Goal: Transaction & Acquisition: Obtain resource

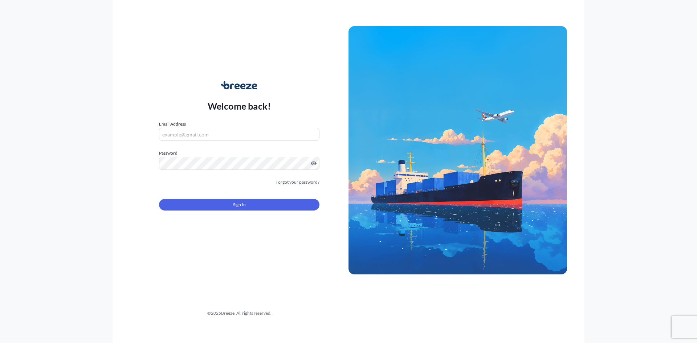
type input "[EMAIL_ADDRESS][DOMAIN_NAME]"
click at [262, 203] on button "Sign In" at bounding box center [239, 205] width 161 height 12
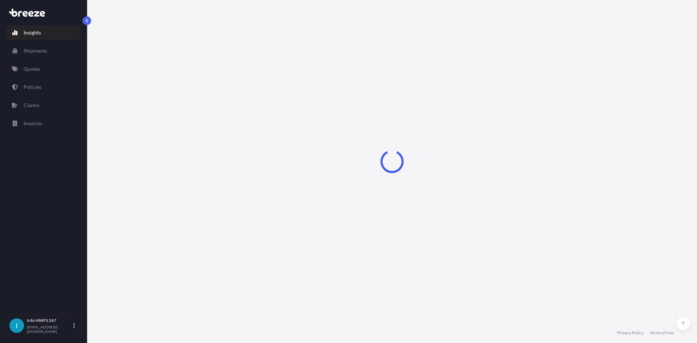
select select "2025"
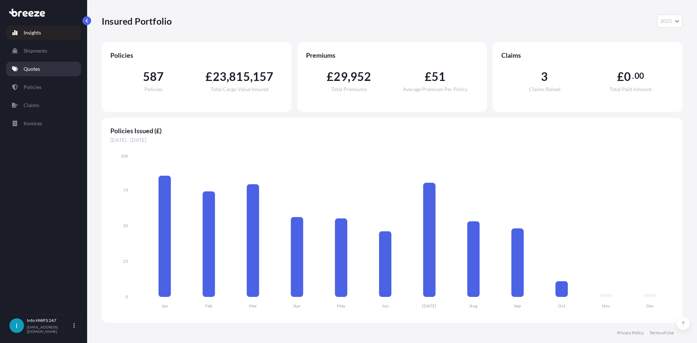
click at [42, 66] on link "Quotes" at bounding box center [43, 69] width 75 height 15
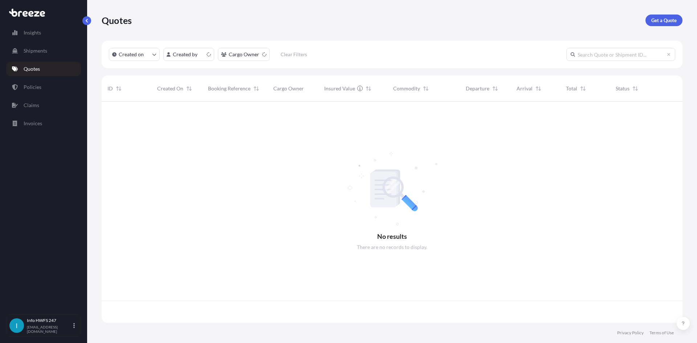
scroll to position [220, 576]
click at [648, 27] on div "Quotes Get a Quote" at bounding box center [392, 20] width 581 height 41
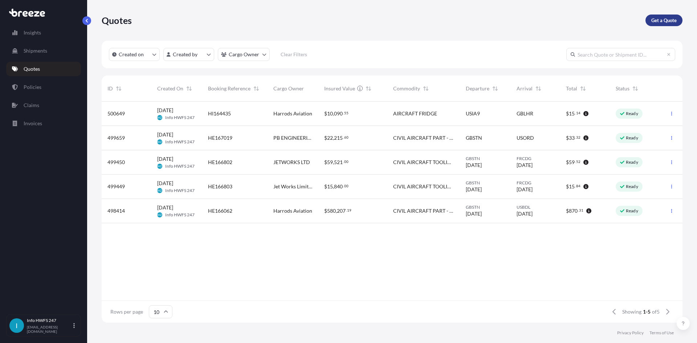
click at [653, 24] on link "Get a Quote" at bounding box center [664, 21] width 37 height 12
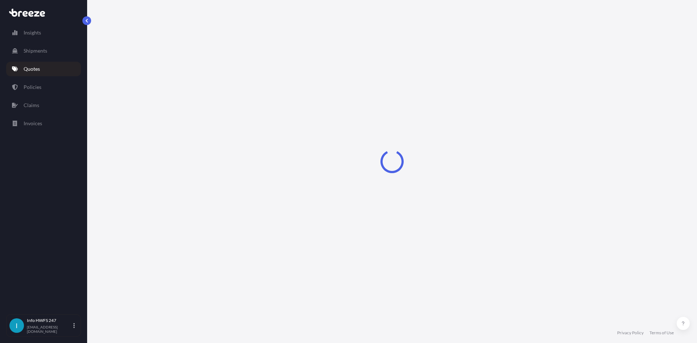
select select "Road"
select select "Air"
select select "1"
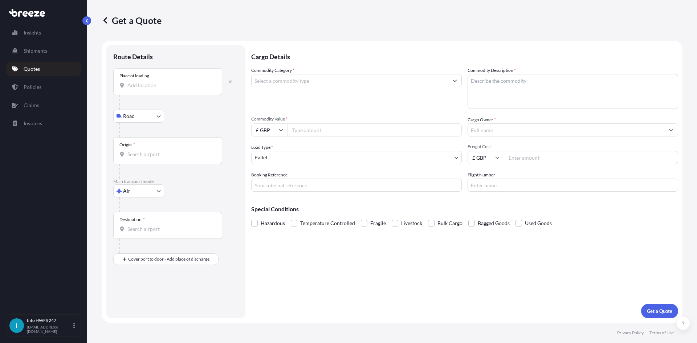
click at [162, 88] on input "Place of loading" at bounding box center [170, 85] width 86 height 7
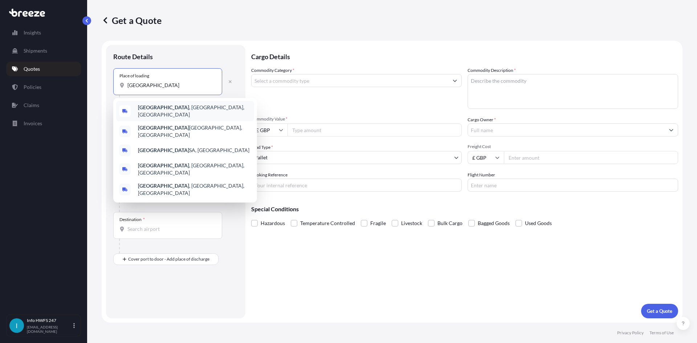
click at [232, 109] on div "[GEOGRAPHIC_DATA] , [GEOGRAPHIC_DATA], [GEOGRAPHIC_DATA]" at bounding box center [185, 111] width 138 height 20
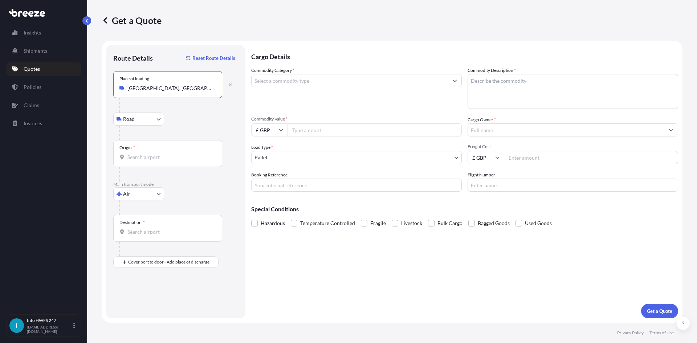
type input "[GEOGRAPHIC_DATA], [GEOGRAPHIC_DATA], [GEOGRAPHIC_DATA]"
click at [183, 162] on div "Origin *" at bounding box center [167, 153] width 109 height 27
click at [183, 161] on input "Origin *" at bounding box center [170, 157] width 86 height 7
drag, startPoint x: 171, startPoint y: 164, endPoint x: 126, endPoint y: 157, distance: 46.3
click at [126, 157] on div "Origin * CVT" at bounding box center [167, 153] width 109 height 27
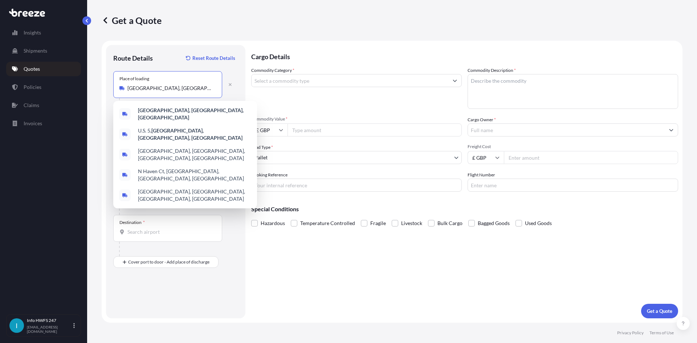
drag, startPoint x: 156, startPoint y: 87, endPoint x: 124, endPoint y: 87, distance: 31.6
click at [124, 87] on div "[GEOGRAPHIC_DATA], [GEOGRAPHIC_DATA], [GEOGRAPHIC_DATA]" at bounding box center [167, 88] width 97 height 7
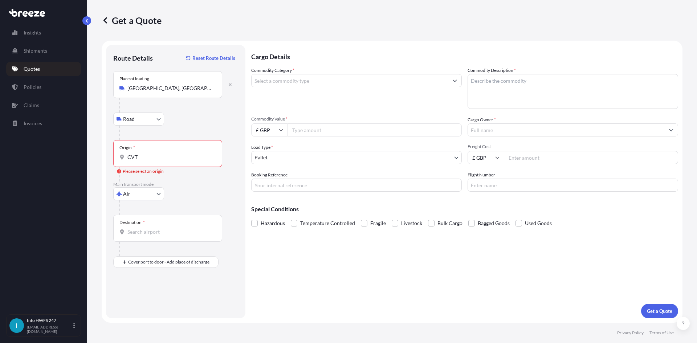
click at [385, 171] on div "Commodity Category * Commodity Description * Commodity Value * £ GBP Cargo Owne…" at bounding box center [464, 129] width 427 height 125
drag, startPoint x: 162, startPoint y: 154, endPoint x: 110, endPoint y: 148, distance: 51.9
click at [110, 148] on div "Route Details Reset Route Details Place of loading [GEOGRAPHIC_DATA], [GEOGRAPH…" at bounding box center [175, 181] width 139 height 273
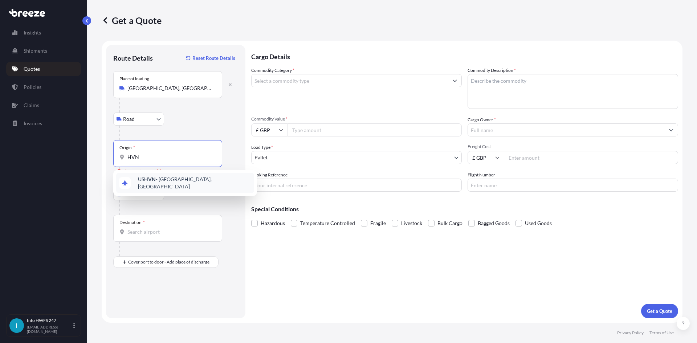
click at [156, 178] on span "US HVN - [GEOGRAPHIC_DATA], [GEOGRAPHIC_DATA]" at bounding box center [194, 183] width 113 height 15
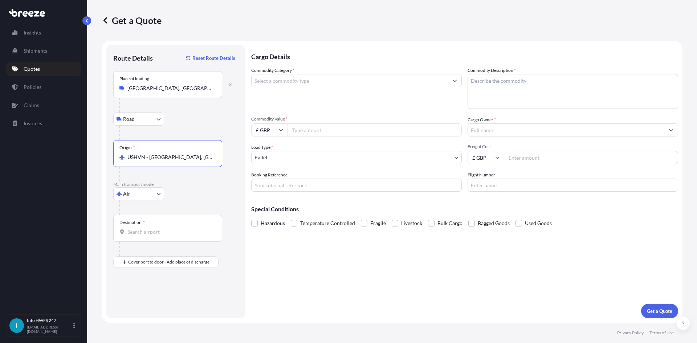
type input "USHVN - [GEOGRAPHIC_DATA], [GEOGRAPHIC_DATA]"
click at [157, 219] on div "Destination *" at bounding box center [167, 228] width 109 height 27
click at [157, 228] on input "Destination *" at bounding box center [170, 231] width 86 height 7
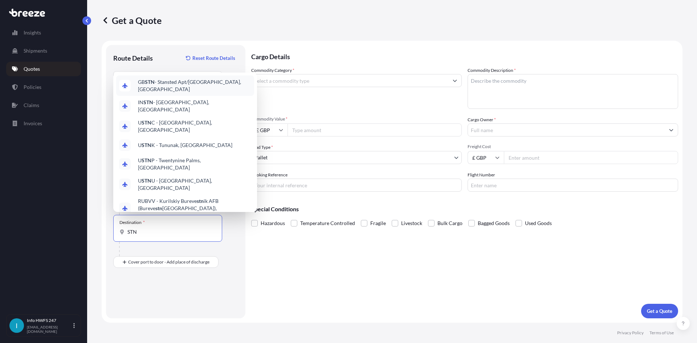
click at [196, 93] on span "GB STN - Stansted Apt/[GEOGRAPHIC_DATA], [GEOGRAPHIC_DATA]" at bounding box center [194, 85] width 113 height 15
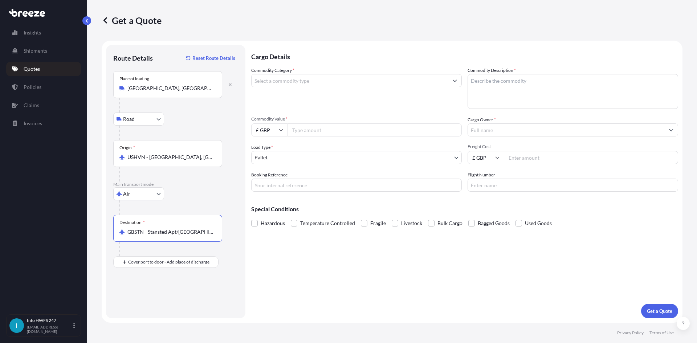
type input "GBSTN - Stansted Apt/[GEOGRAPHIC_DATA], [GEOGRAPHIC_DATA]"
click at [138, 254] on div at bounding box center [170, 249] width 103 height 15
click at [147, 300] on input "Place of Discharge" at bounding box center [170, 300] width 86 height 7
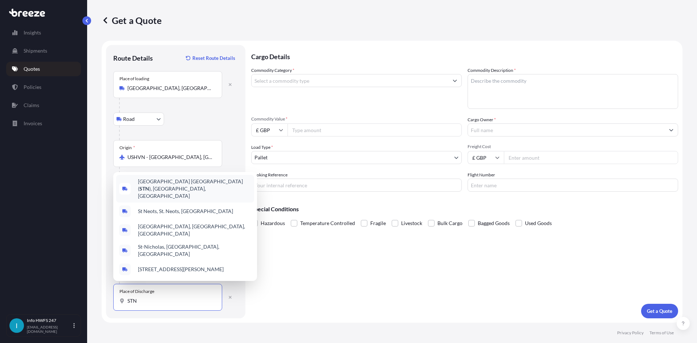
click at [149, 198] on span "[GEOGRAPHIC_DATA] ( STN ), [GEOGRAPHIC_DATA], [GEOGRAPHIC_DATA]" at bounding box center [194, 189] width 113 height 22
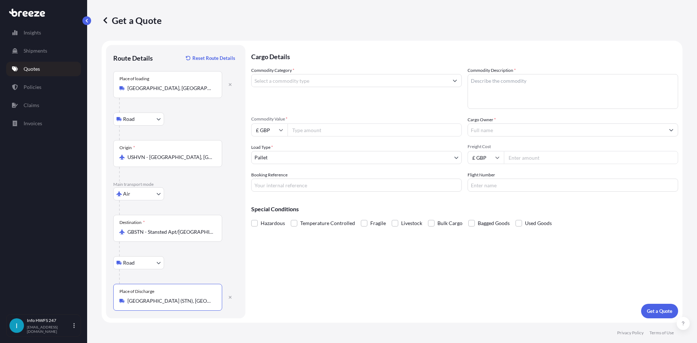
type input "[GEOGRAPHIC_DATA] (STN), [GEOGRAPHIC_DATA], [GEOGRAPHIC_DATA]"
click at [287, 76] on input "Commodity Category *" at bounding box center [350, 80] width 197 height 13
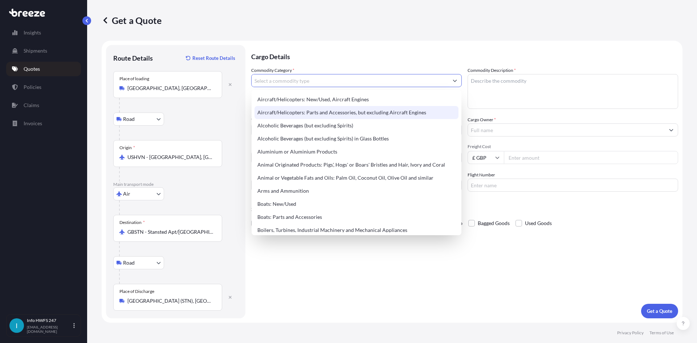
click at [313, 110] on div "Aircraft/Helicopters: Parts and Accessories, but excluding Aircraft Engines" at bounding box center [357, 112] width 204 height 13
type input "Aircraft/Helicopters: Parts and Accessories, but excluding Aircraft Engines"
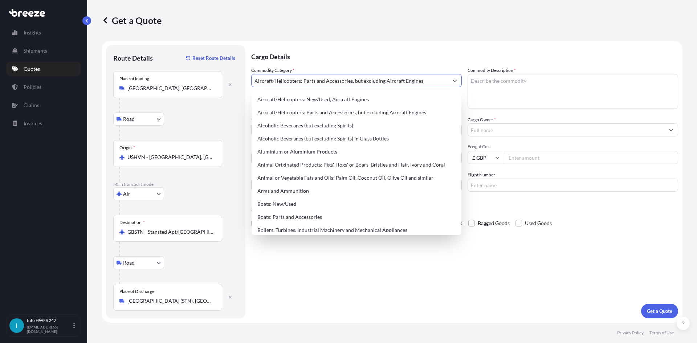
click at [595, 101] on textarea "Commodity Description *" at bounding box center [573, 91] width 211 height 35
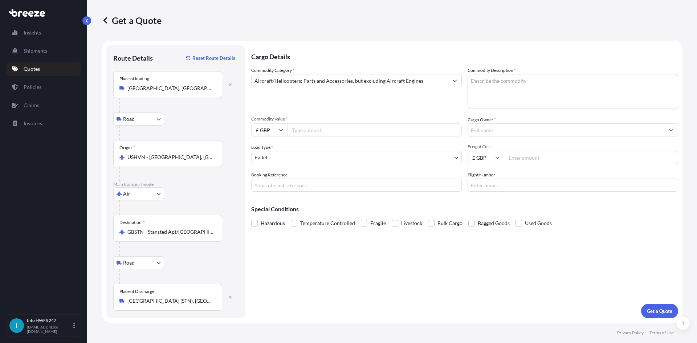
click at [537, 94] on textarea "Commodity Description *" at bounding box center [573, 91] width 211 height 35
paste textarea "RIVET / STIFFENER"
type textarea "CIVIL AIRCRAFT PART - RIVET / STIFFENER"
click at [275, 129] on input "£ GBP" at bounding box center [269, 129] width 36 height 13
click at [273, 181] on div "$ USD" at bounding box center [269, 181] width 31 height 14
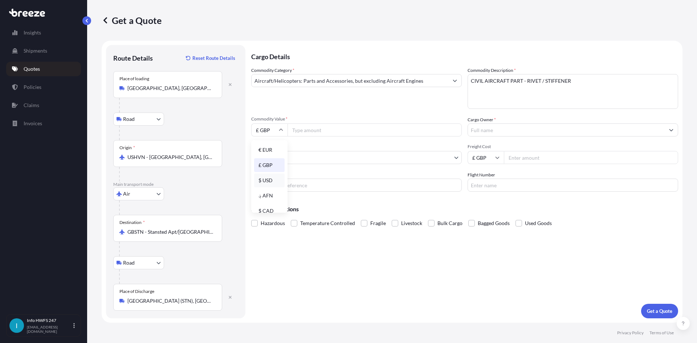
type input "$ USD"
click at [307, 134] on input "Commodity Value *" at bounding box center [375, 129] width 174 height 13
click at [355, 123] on div "Commodity Value * $ USD" at bounding box center [356, 126] width 211 height 20
click at [353, 128] on input "Commodity Value *" at bounding box center [375, 129] width 174 height 13
paste input "5861.77"
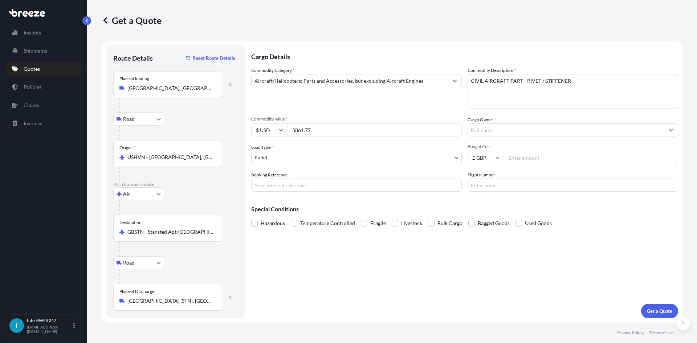
type input "5861.77"
click at [514, 133] on input "Cargo Owner *" at bounding box center [566, 129] width 197 height 13
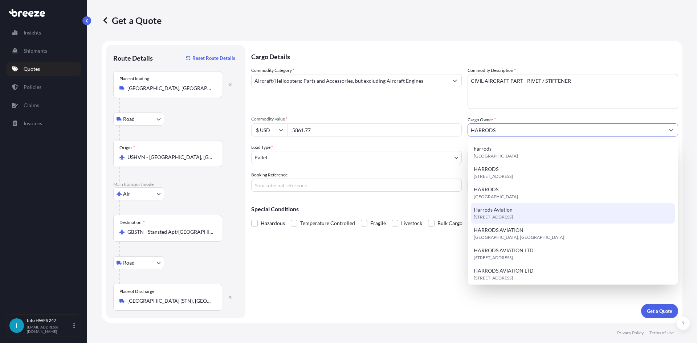
click at [528, 221] on div "[STREET_ADDRESS]" at bounding box center [573, 213] width 204 height 20
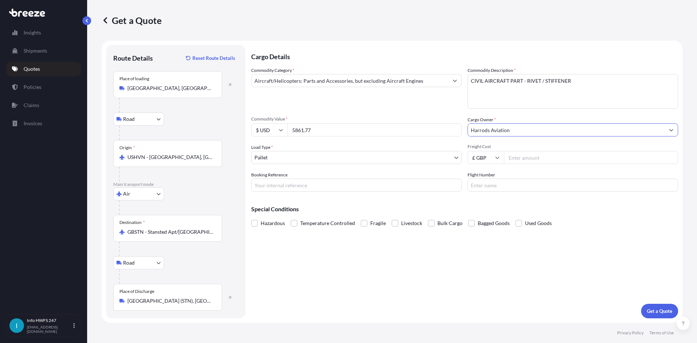
type input "Harrods Aviation"
click at [299, 159] on body "15 options available. 8 options available. 7 options available. 13 options avai…" at bounding box center [348, 171] width 697 height 343
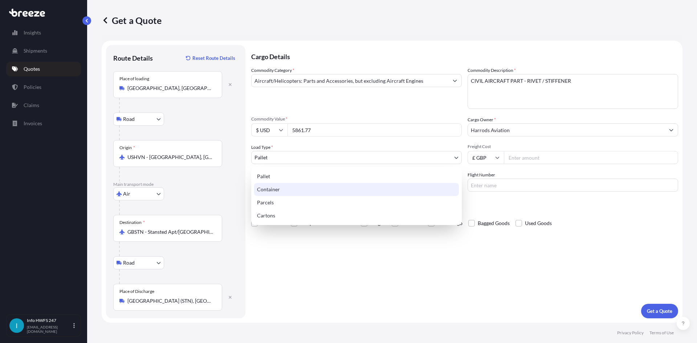
click at [298, 191] on div "Container" at bounding box center [356, 189] width 205 height 13
select select "2"
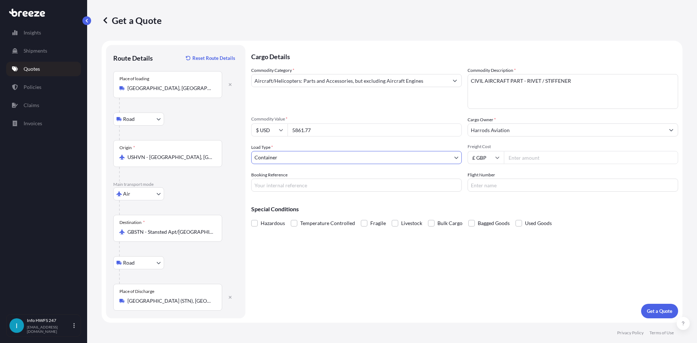
drag, startPoint x: 335, startPoint y: 186, endPoint x: 688, endPoint y: 108, distance: 361.9
click at [335, 186] on input "Booking Reference" at bounding box center [356, 185] width 211 height 13
click at [311, 188] on input "Booking Reference" at bounding box center [356, 185] width 211 height 13
paste input "HI167640"
type input "HI167640"
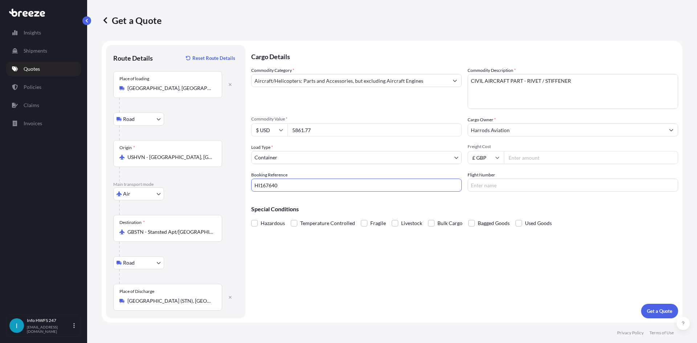
click at [538, 181] on input "Flight Number" at bounding box center [573, 185] width 211 height 13
type input "FEDEX"
click at [651, 311] on p "Get a Quote" at bounding box center [659, 311] width 25 height 7
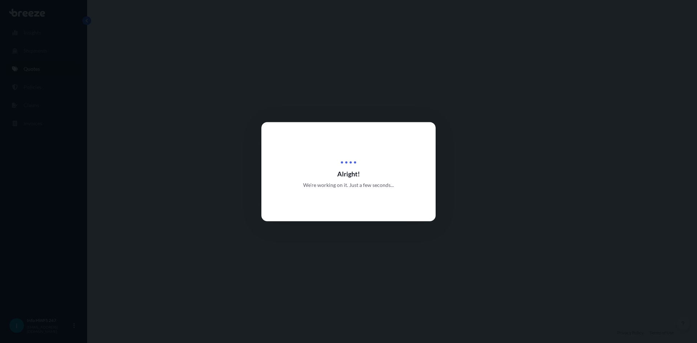
select select "Road"
select select "Air"
select select "Road"
select select "2"
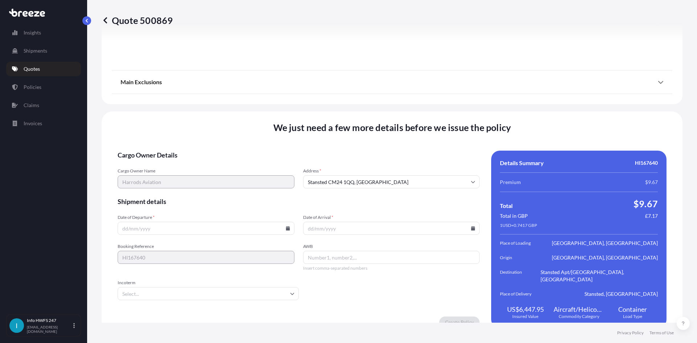
scroll to position [947, 0]
drag, startPoint x: 193, startPoint y: 217, endPoint x: 247, endPoint y: 216, distance: 54.1
click at [196, 221] on input "Date of Departure *" at bounding box center [206, 227] width 177 height 13
drag, startPoint x: 292, startPoint y: 219, endPoint x: 285, endPoint y: 222, distance: 6.7
click at [288, 221] on div at bounding box center [206, 227] width 177 height 13
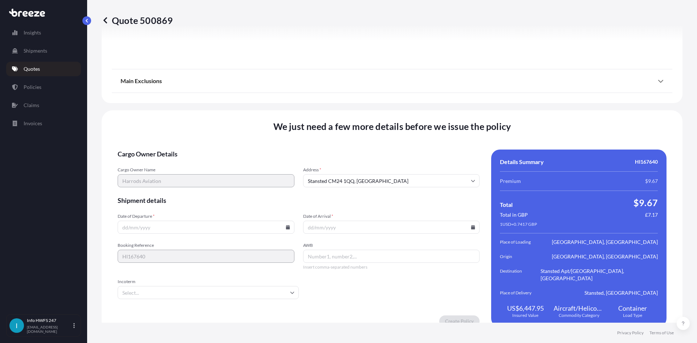
click at [286, 225] on icon at bounding box center [288, 227] width 4 height 4
click at [188, 127] on button "1" at bounding box center [188, 128] width 12 height 12
type input "[DATE]"
click at [471, 225] on icon at bounding box center [473, 227] width 4 height 4
click at [372, 141] on button "8" at bounding box center [372, 142] width 12 height 12
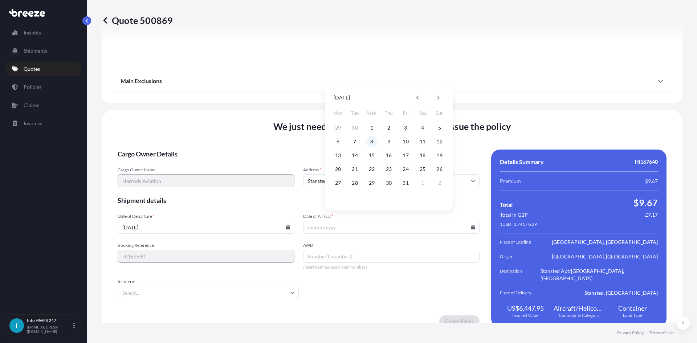
type input "[DATE]"
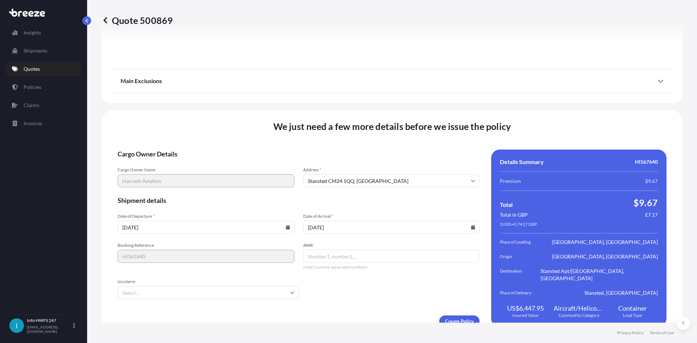
click at [334, 250] on input "AWB" at bounding box center [391, 256] width 177 height 13
drag, startPoint x: 390, startPoint y: 252, endPoint x: 190, endPoint y: 279, distance: 201.6
click at [390, 252] on input "AWB" at bounding box center [391, 256] width 177 height 13
paste input "884827600710"
type input "884827600710"
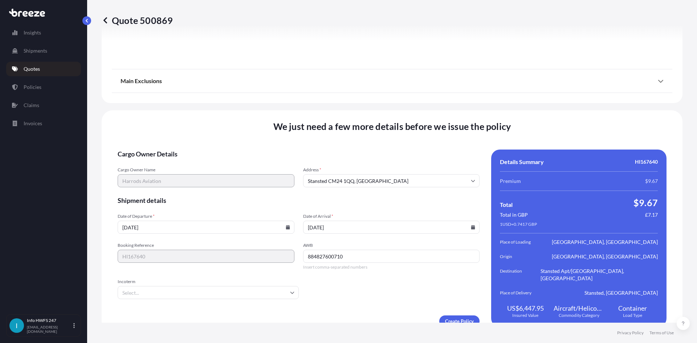
click at [165, 286] on input "Incoterm" at bounding box center [208, 292] width 181 height 13
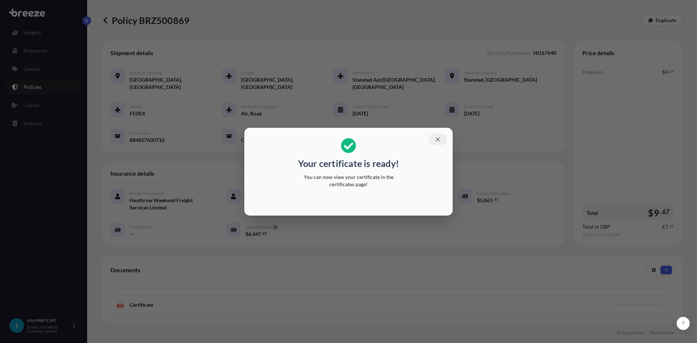
click at [433, 139] on button "button" at bounding box center [438, 140] width 18 height 12
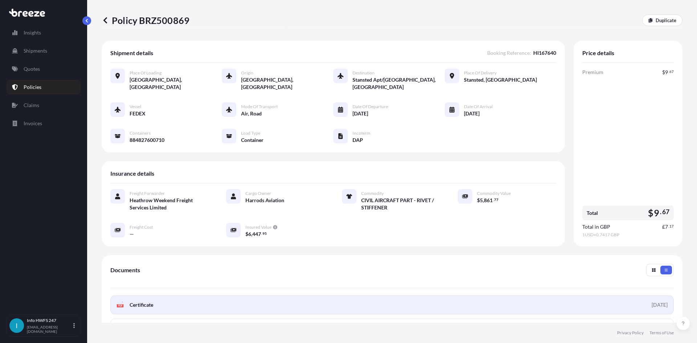
click at [185, 301] on link "PDF Certificate [DATE]" at bounding box center [392, 305] width 564 height 19
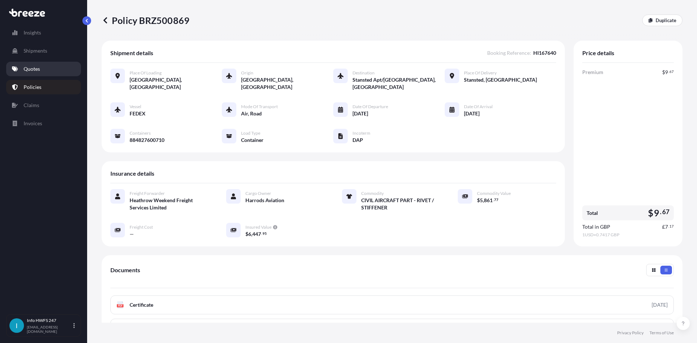
click at [35, 64] on link "Quotes" at bounding box center [43, 69] width 75 height 15
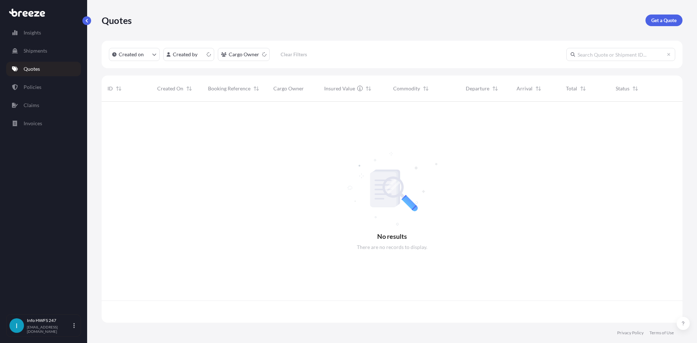
scroll to position [220, 576]
click at [674, 24] on link "Get a Quote" at bounding box center [664, 21] width 37 height 12
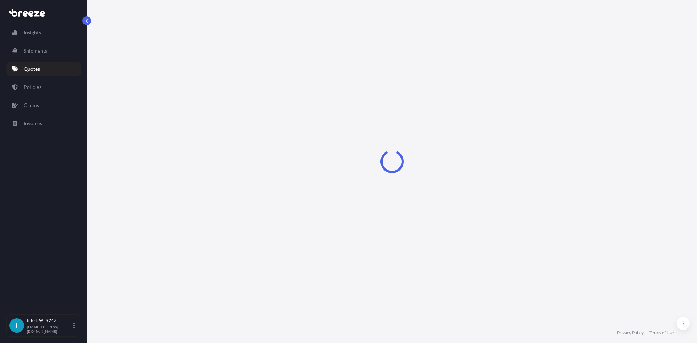
select select "Road"
select select "Air"
select select "1"
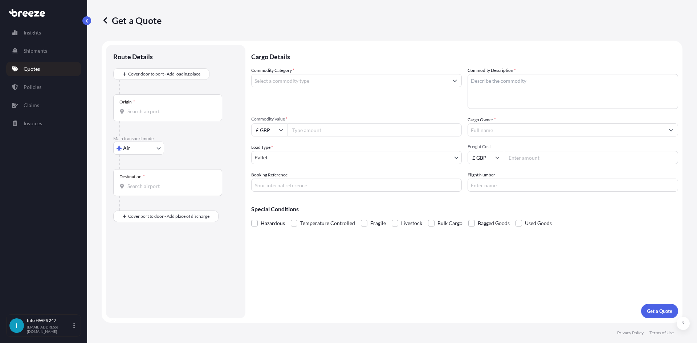
click at [169, 67] on div "Route Details Cover door to port - Add loading place Place of loading Road Road…" at bounding box center [175, 181] width 125 height 259
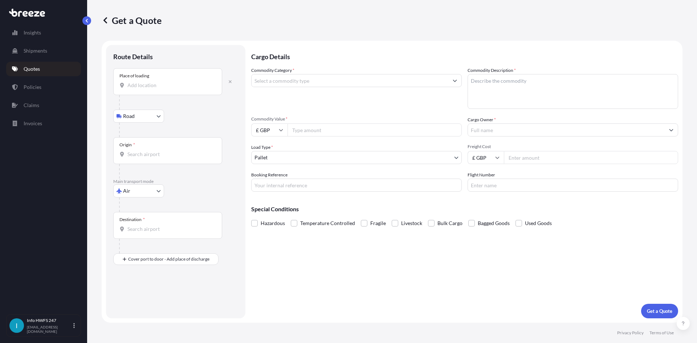
click at [175, 84] on input "Place of loading" at bounding box center [170, 85] width 86 height 7
click at [179, 90] on div "Place of loading" at bounding box center [167, 81] width 109 height 27
click at [179, 89] on input "Place of loading" at bounding box center [170, 85] width 86 height 7
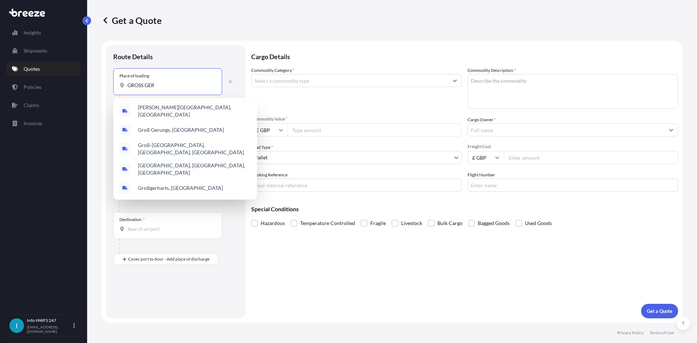
click at [173, 104] on div "[PERSON_NAME][GEOGRAPHIC_DATA], [GEOGRAPHIC_DATA]" at bounding box center [185, 111] width 138 height 20
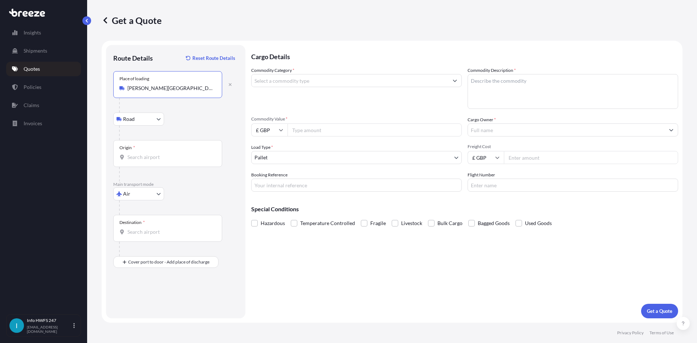
type input "[PERSON_NAME][GEOGRAPHIC_DATA], [GEOGRAPHIC_DATA]"
click at [172, 157] on input "Origin *" at bounding box center [170, 157] width 86 height 7
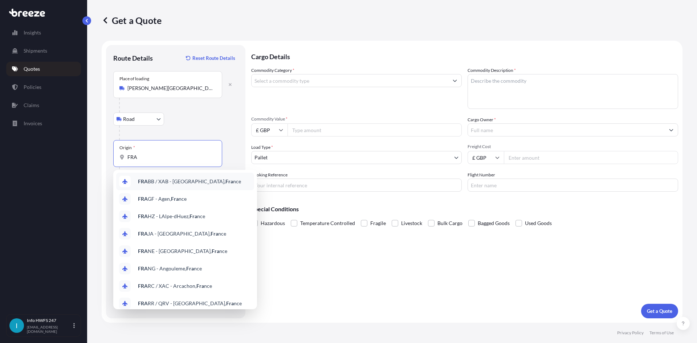
click at [125, 155] on div "FRA" at bounding box center [167, 157] width 97 height 7
click at [127, 155] on input "FRA" at bounding box center [170, 157] width 86 height 7
click at [130, 157] on input "FRA" at bounding box center [170, 157] width 86 height 7
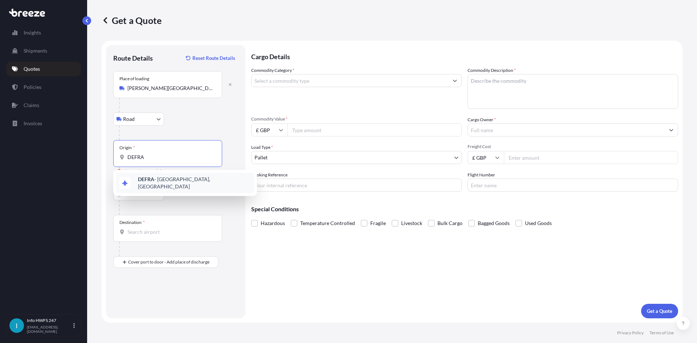
click at [164, 182] on span "DEFRA - [GEOGRAPHIC_DATA], [GEOGRAPHIC_DATA]" at bounding box center [194, 183] width 113 height 15
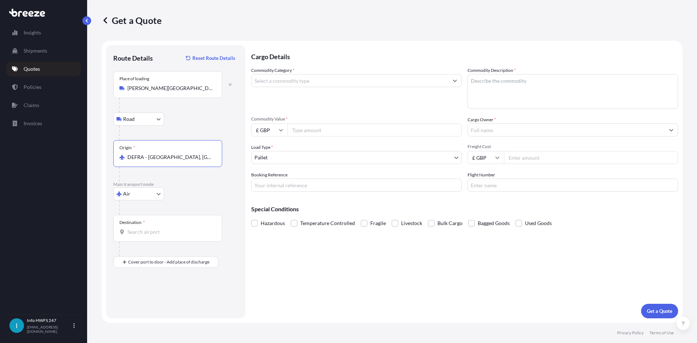
type input "DEFRA - [GEOGRAPHIC_DATA], [GEOGRAPHIC_DATA]"
click at [169, 232] on input "Destination *" at bounding box center [170, 231] width 86 height 7
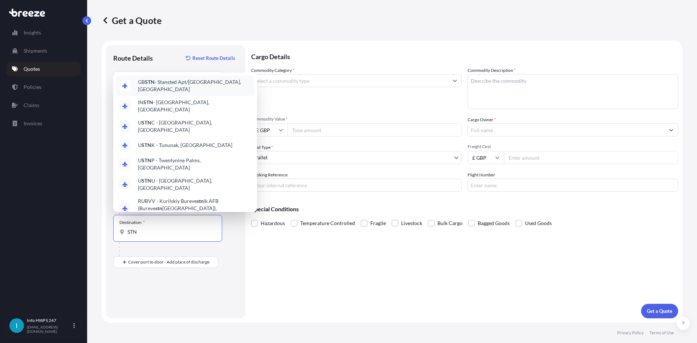
click at [192, 86] on div "GB STN - Stansted Apt/[GEOGRAPHIC_DATA], [GEOGRAPHIC_DATA]" at bounding box center [185, 86] width 138 height 20
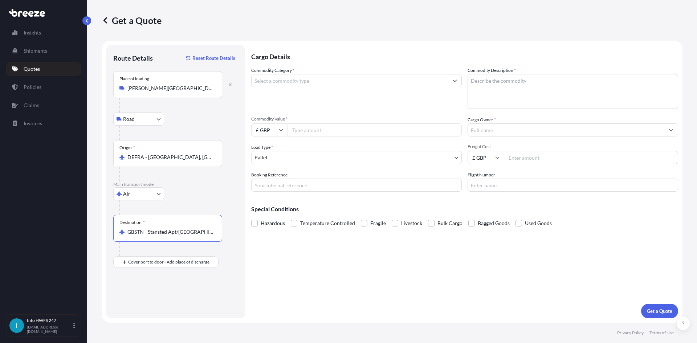
type input "GBSTN - Stansted Apt/[GEOGRAPHIC_DATA], [GEOGRAPHIC_DATA]"
drag, startPoint x: 169, startPoint y: 285, endPoint x: 169, endPoint y: 291, distance: 6.5
click at [168, 285] on div "Place of Discharge" at bounding box center [167, 297] width 109 height 27
click at [168, 297] on input "Place of Discharge" at bounding box center [170, 300] width 86 height 7
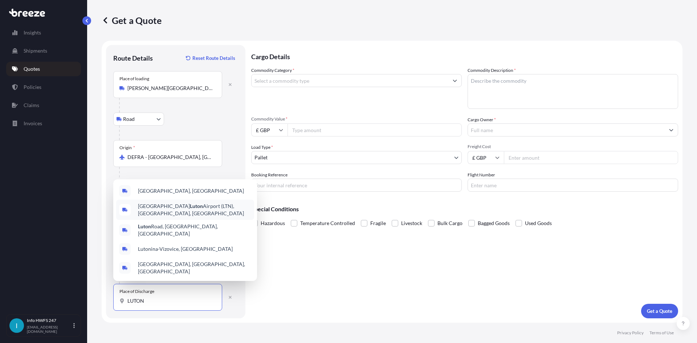
click at [184, 207] on div "[GEOGRAPHIC_DATA] (LTN), [GEOGRAPHIC_DATA], [GEOGRAPHIC_DATA]" at bounding box center [185, 210] width 138 height 20
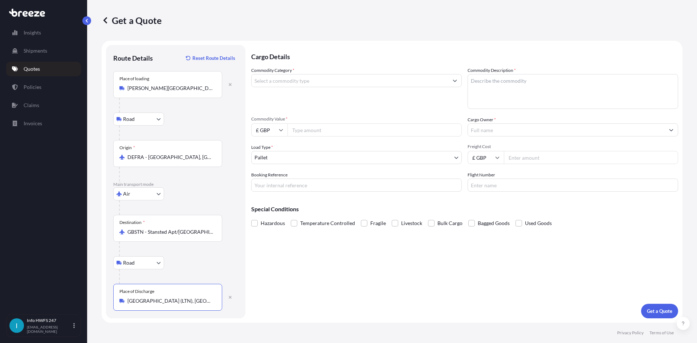
type input "[GEOGRAPHIC_DATA] (LTN), [GEOGRAPHIC_DATA], [GEOGRAPHIC_DATA]"
click at [291, 84] on input "Commodity Category *" at bounding box center [350, 80] width 197 height 13
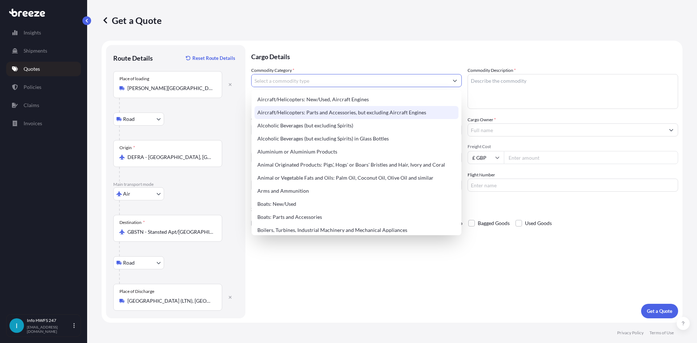
click at [298, 108] on div "Aircraft/Helicopters: Parts and Accessories, but excluding Aircraft Engines" at bounding box center [357, 112] width 204 height 13
type input "Aircraft/Helicopters: Parts and Accessories, but excluding Aircraft Engines"
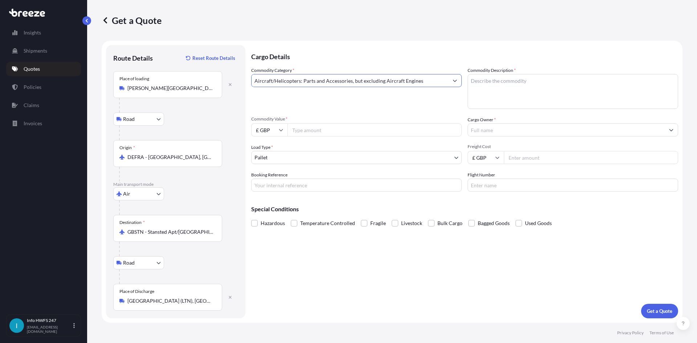
click at [566, 75] on textarea "Commodity Description *" at bounding box center [573, 91] width 211 height 35
click at [502, 86] on textarea "Commodity Description *" at bounding box center [573, 91] width 211 height 35
paste textarea "MASK, OXYGEN, FULL FACE"
type textarea "CIVIL AIRCRAFT PART - MASK, OXYGEN, FULL FACE"
drag, startPoint x: 288, startPoint y: 130, endPoint x: 282, endPoint y: 130, distance: 5.5
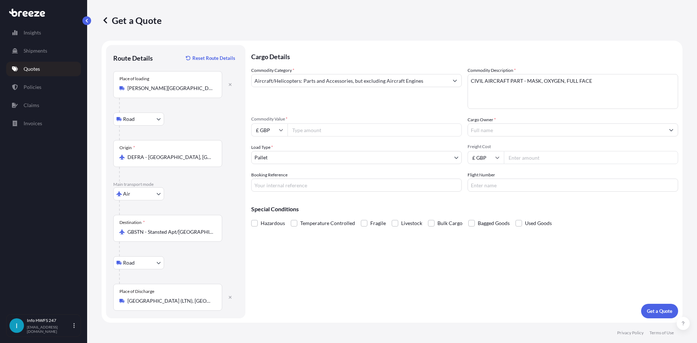
click at [287, 130] on div "£ GBP" at bounding box center [356, 129] width 211 height 13
click at [278, 131] on input "£ GBP" at bounding box center [269, 129] width 36 height 13
click at [269, 176] on div "$ USD" at bounding box center [269, 181] width 31 height 14
type input "$ USD"
drag, startPoint x: 364, startPoint y: 136, endPoint x: 369, endPoint y: 133, distance: 6.4
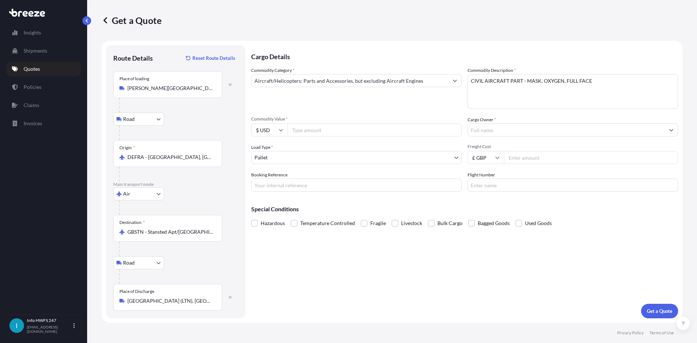
click at [364, 136] on input "Commodity Value *" at bounding box center [375, 129] width 174 height 13
paste input "5937.50"
type input "5937.50"
click at [495, 134] on input "Cargo Owner *" at bounding box center [566, 129] width 197 height 13
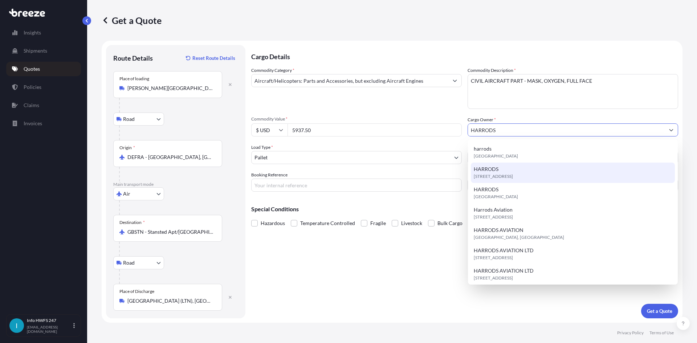
click at [513, 179] on span "[STREET_ADDRESS]" at bounding box center [493, 176] width 39 height 7
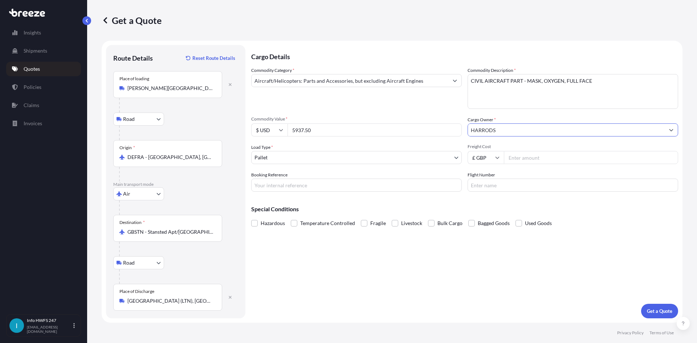
type input "HARRODS"
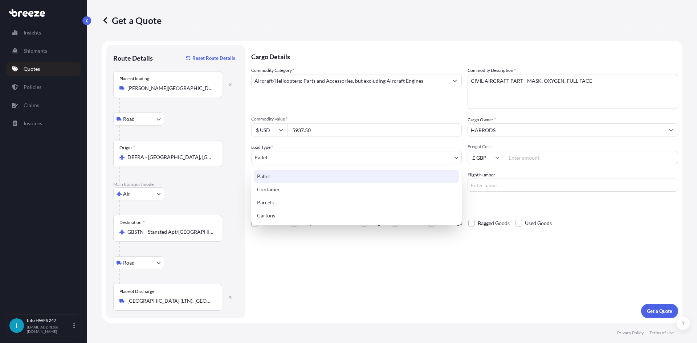
click at [291, 156] on body "15 options available. 8 options available. 7 options available. 13 options avai…" at bounding box center [348, 171] width 697 height 343
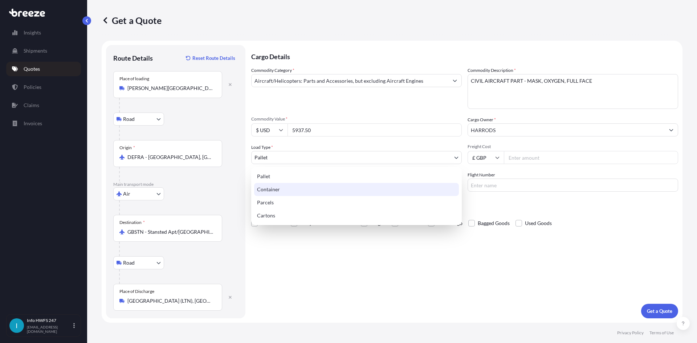
click at [289, 187] on div "Container" at bounding box center [356, 189] width 205 height 13
select select "2"
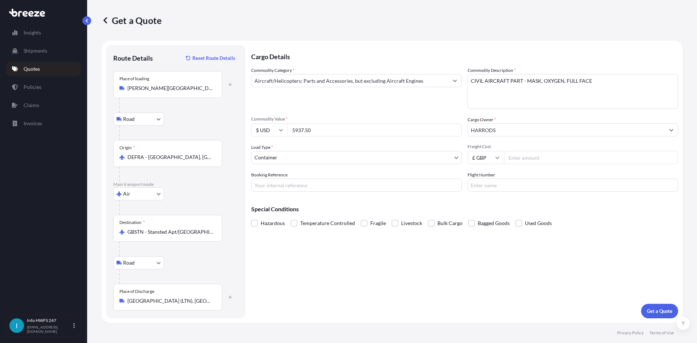
click at [558, 159] on input "Freight Cost" at bounding box center [591, 157] width 174 height 13
click at [346, 195] on div "Cargo Details Commodity Category * Aircraft/Helicopters: Parts and Accessories,…" at bounding box center [464, 181] width 427 height 273
drag, startPoint x: 342, startPoint y: 190, endPoint x: 463, endPoint y: 164, distance: 123.4
click at [342, 190] on input "Booking Reference" at bounding box center [356, 185] width 211 height 13
drag, startPoint x: 311, startPoint y: 185, endPoint x: 478, endPoint y: 198, distance: 167.3
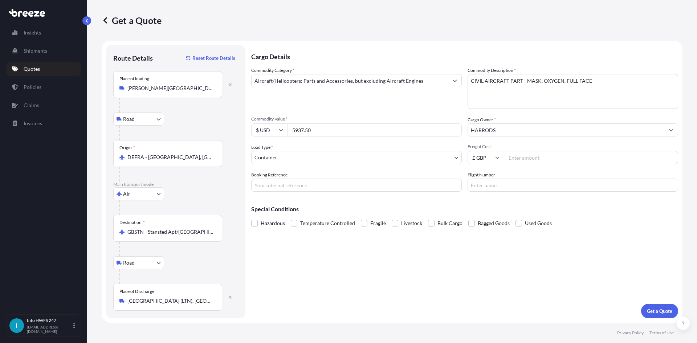
click at [311, 185] on input "Booking Reference" at bounding box center [356, 185] width 211 height 13
paste input "HI167639"
type input "HI167639"
click at [506, 188] on input "Flight Number" at bounding box center [573, 185] width 211 height 13
type input "FEDEX"
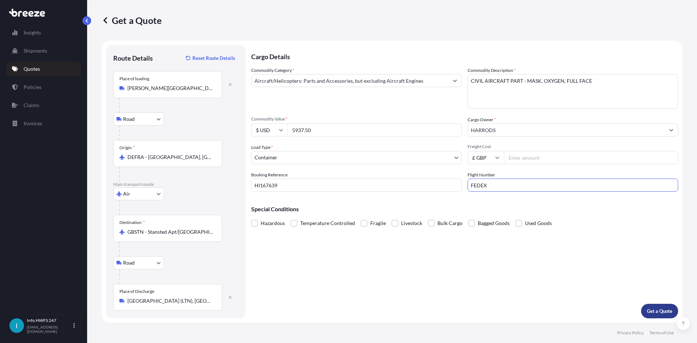
click at [659, 317] on button "Get a Quote" at bounding box center [659, 311] width 37 height 15
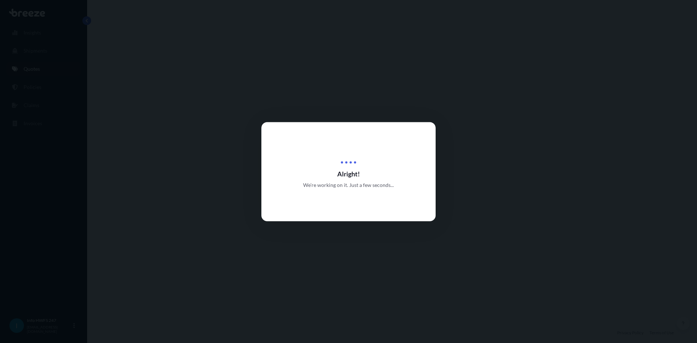
select select "Road"
select select "Air"
select select "Road"
select select "2"
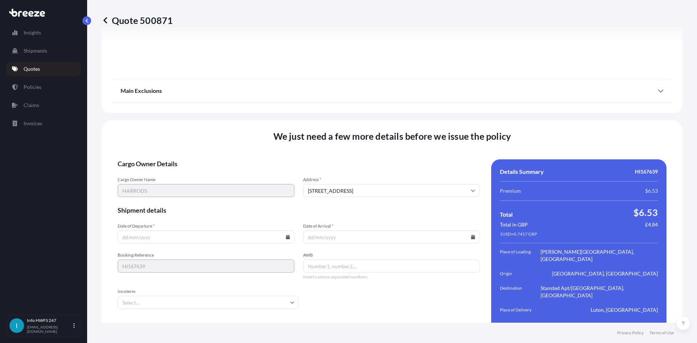
scroll to position [947, 0]
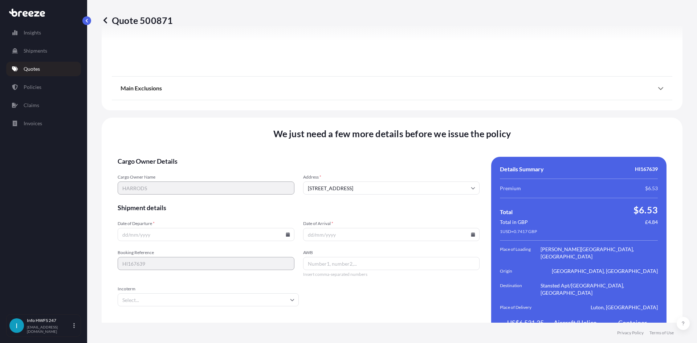
click at [194, 228] on input "Date of Departure *" at bounding box center [206, 234] width 177 height 13
click at [287, 232] on icon at bounding box center [288, 234] width 4 height 4
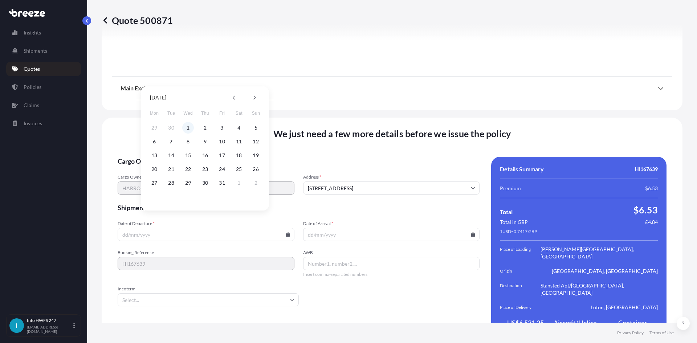
click at [187, 128] on button "1" at bounding box center [188, 128] width 12 height 12
type input "[DATE]"
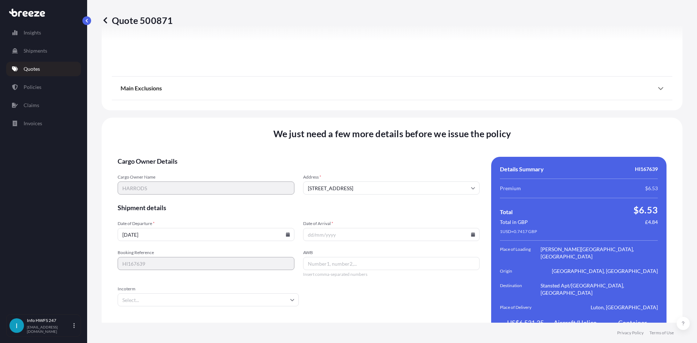
click at [471, 232] on icon at bounding box center [473, 234] width 4 height 4
click at [373, 139] on button "8" at bounding box center [372, 142] width 12 height 12
type input "[DATE]"
click at [372, 272] on span "Insert comma-separated numbers" at bounding box center [391, 275] width 177 height 6
click at [361, 257] on input "AWB" at bounding box center [391, 263] width 177 height 13
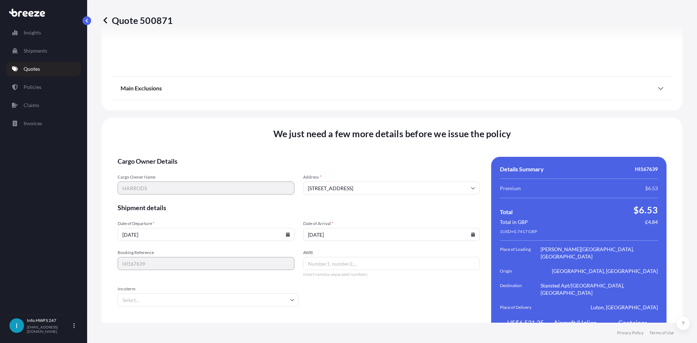
click at [315, 257] on input "AWB" at bounding box center [391, 263] width 177 height 13
paste input "453300656973"
type input "453300656973"
click at [184, 293] on input "Incoterm" at bounding box center [208, 299] width 181 height 13
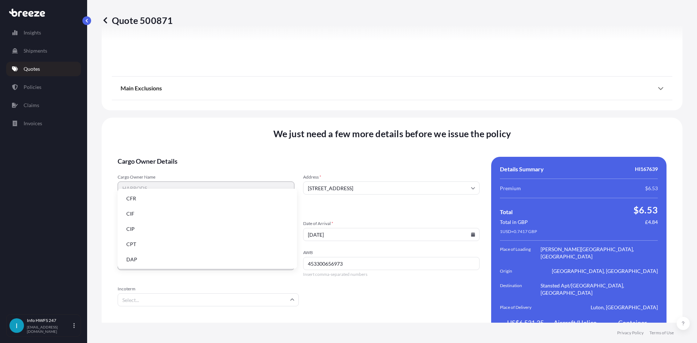
click at [170, 260] on li "DAP" at bounding box center [208, 260] width 174 height 14
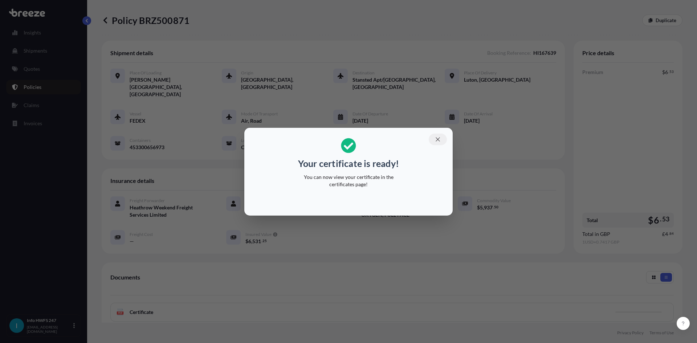
click at [440, 134] on button "button" at bounding box center [438, 140] width 18 height 12
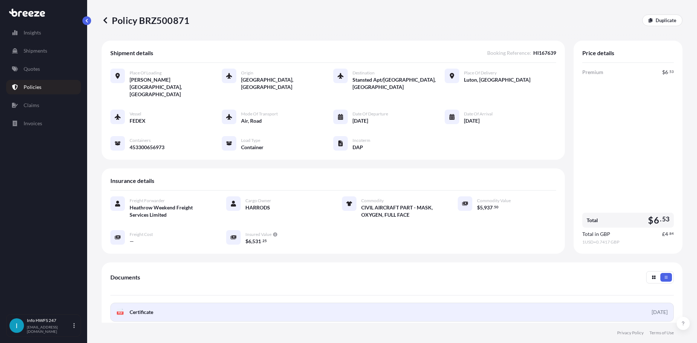
click at [225, 303] on link "PDF Certificate [DATE]" at bounding box center [392, 312] width 564 height 19
